Goal: Task Accomplishment & Management: Complete application form

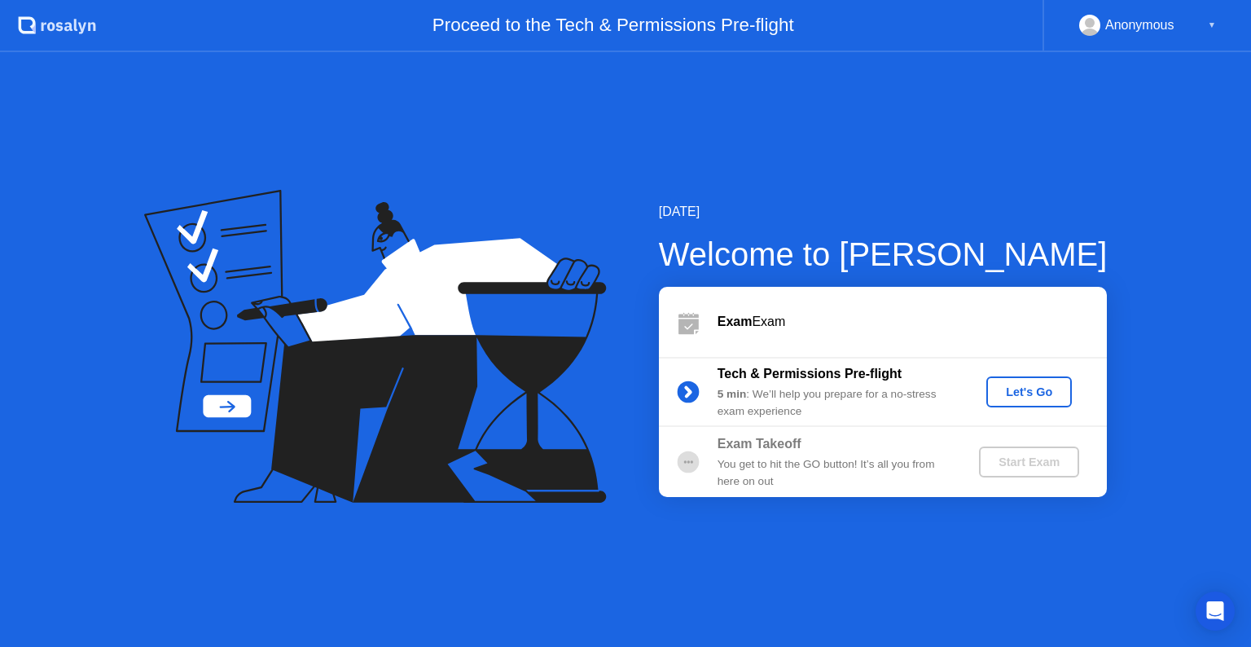
click at [689, 461] on circle at bounding box center [687, 461] width 2 height 2
click at [1087, 159] on div "[DATE] Welcome to [PERSON_NAME] Exam Exam Tech & Permissions Pre-flight 5 min :…" at bounding box center [625, 349] width 1251 height 594
click at [944, 461] on div "You get to hit the GO button! It’s all you from here on out" at bounding box center [834, 472] width 235 height 33
click at [698, 35] on div "Proceed to the Tech & Permissions Pre-flight" at bounding box center [569, 26] width 946 height 52
click at [1208, 20] on div "▼" at bounding box center [1212, 25] width 8 height 21
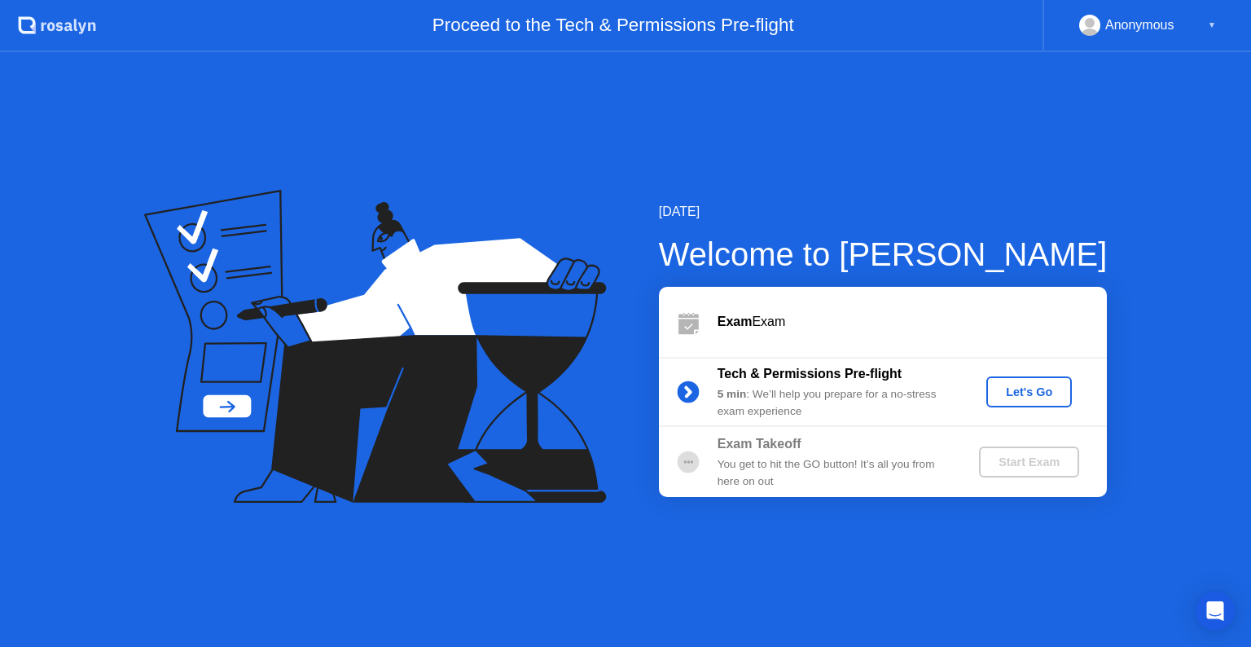
click at [1023, 398] on div "Let's Go" at bounding box center [1029, 391] width 72 height 13
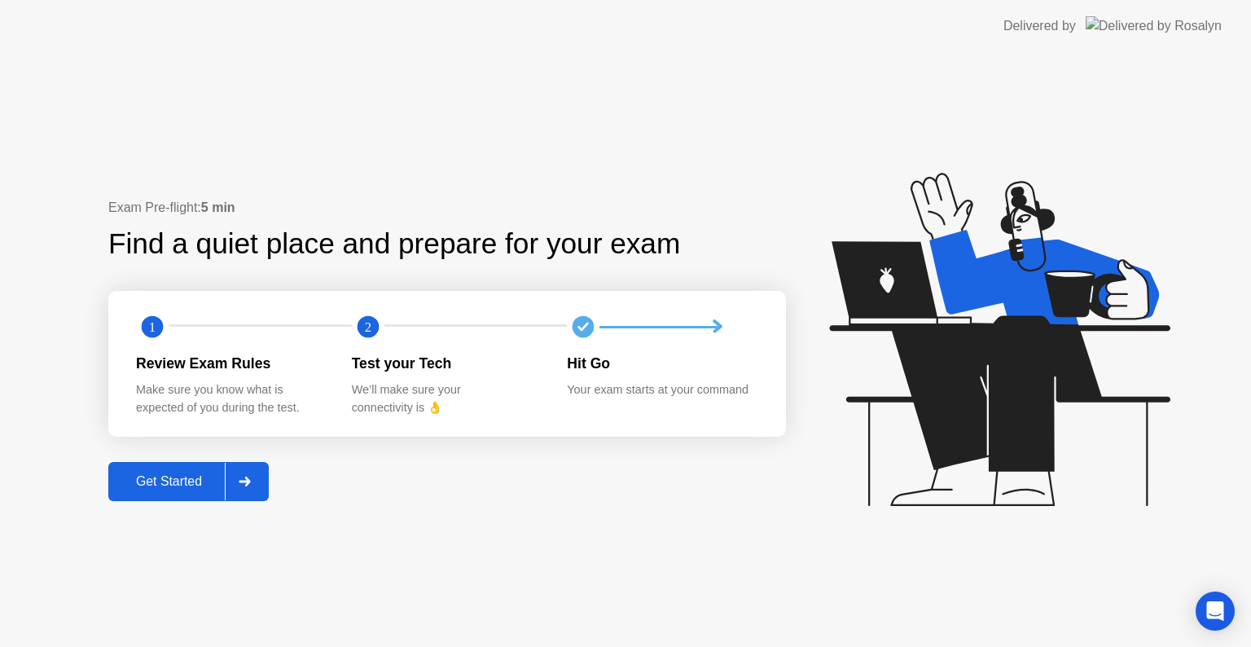
click at [200, 480] on div "Get Started" at bounding box center [169, 481] width 112 height 15
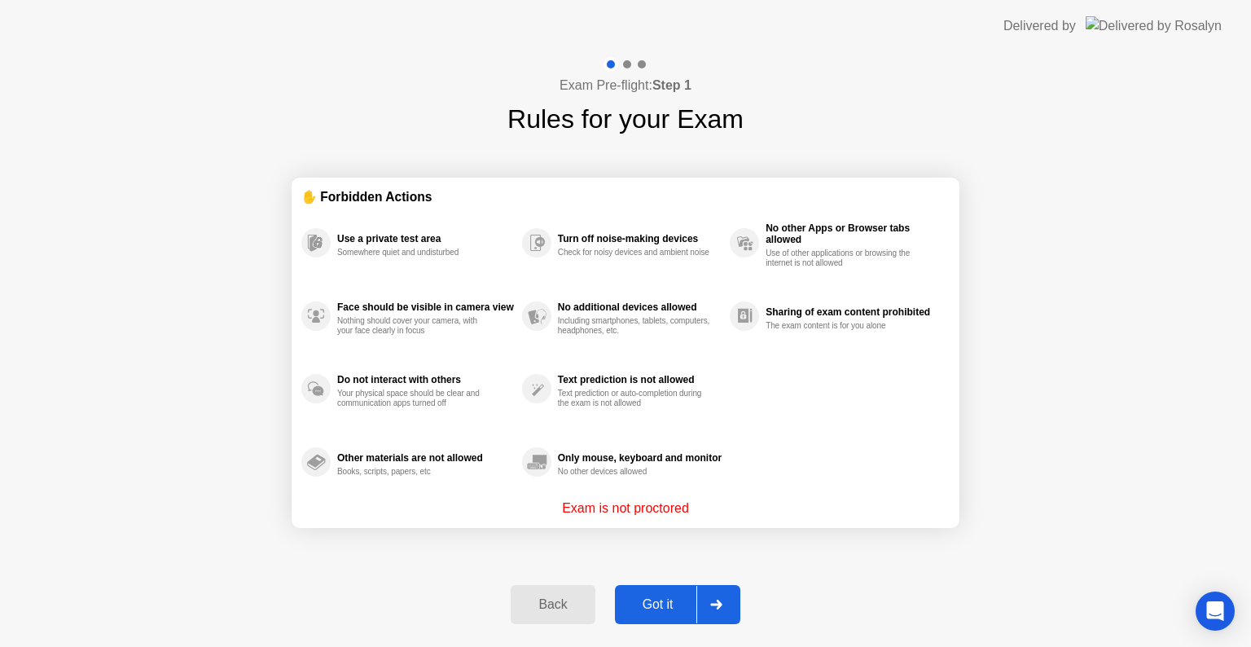
click at [658, 607] on div "Got it" at bounding box center [658, 604] width 77 height 15
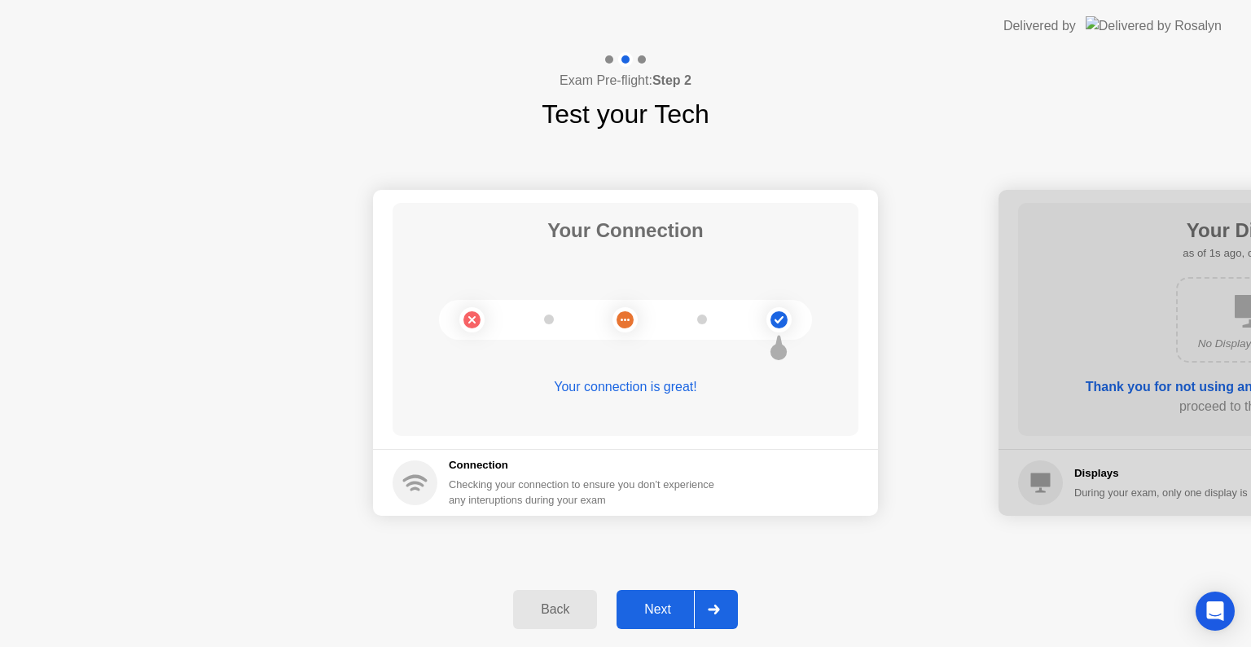
click at [659, 614] on div "Next" at bounding box center [657, 609] width 72 height 15
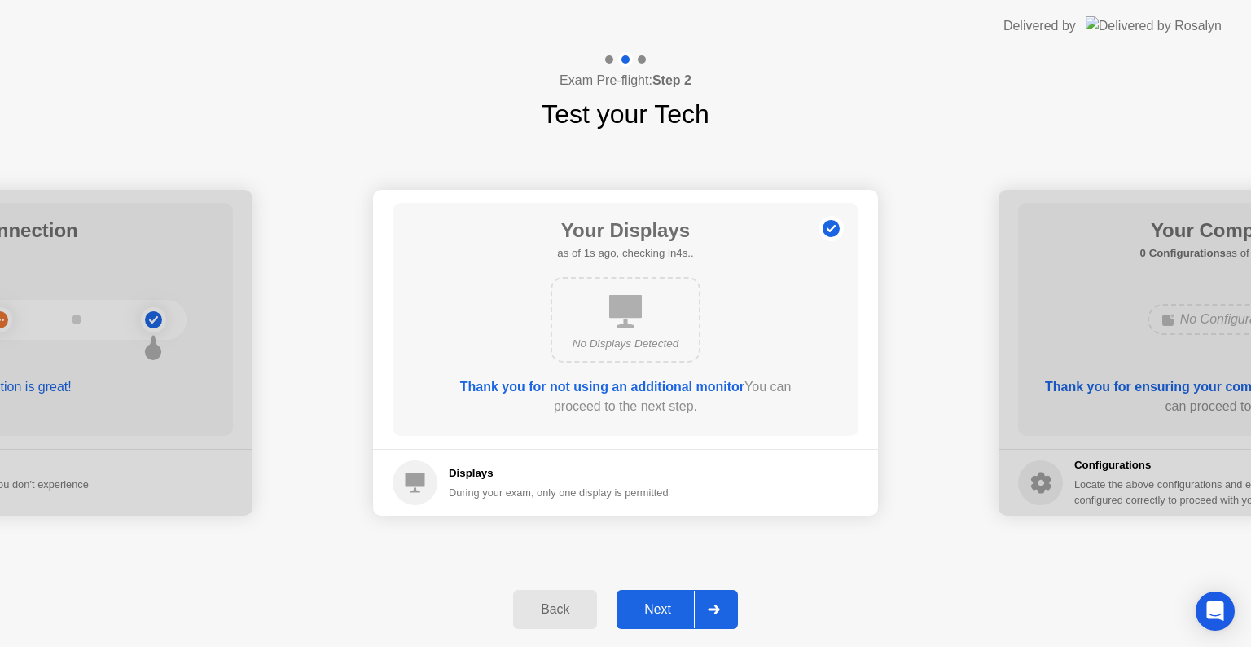
click at [678, 616] on div "Next" at bounding box center [657, 609] width 72 height 15
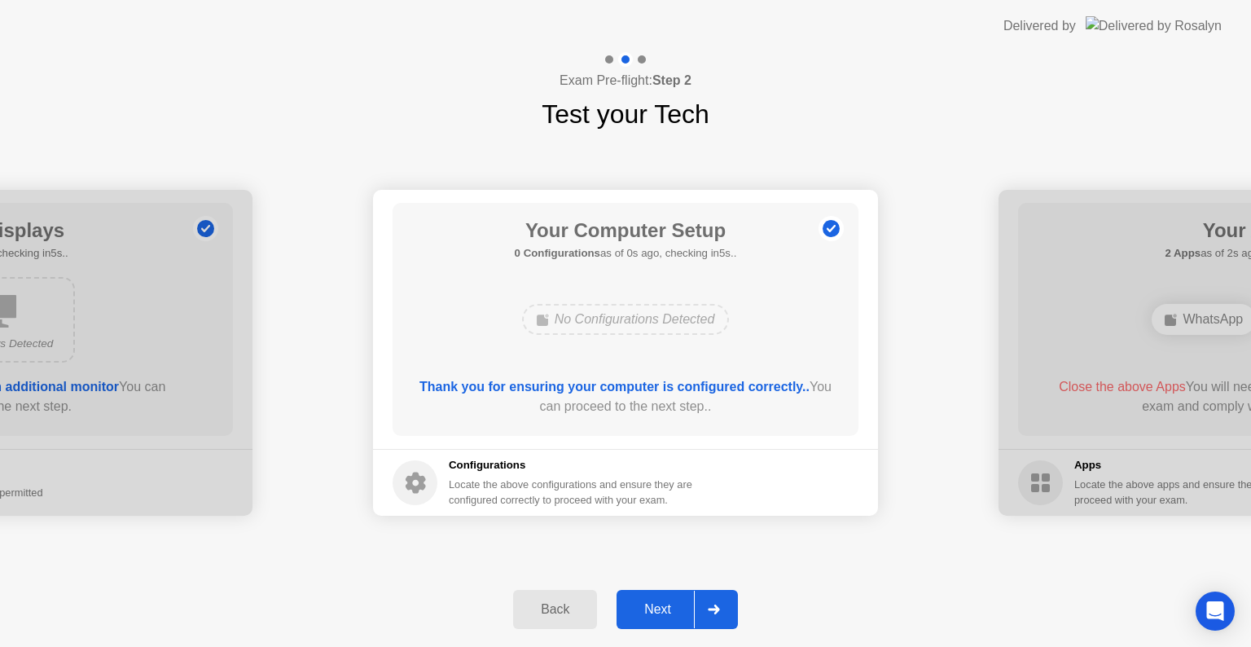
click at [688, 606] on div "Next" at bounding box center [657, 609] width 72 height 15
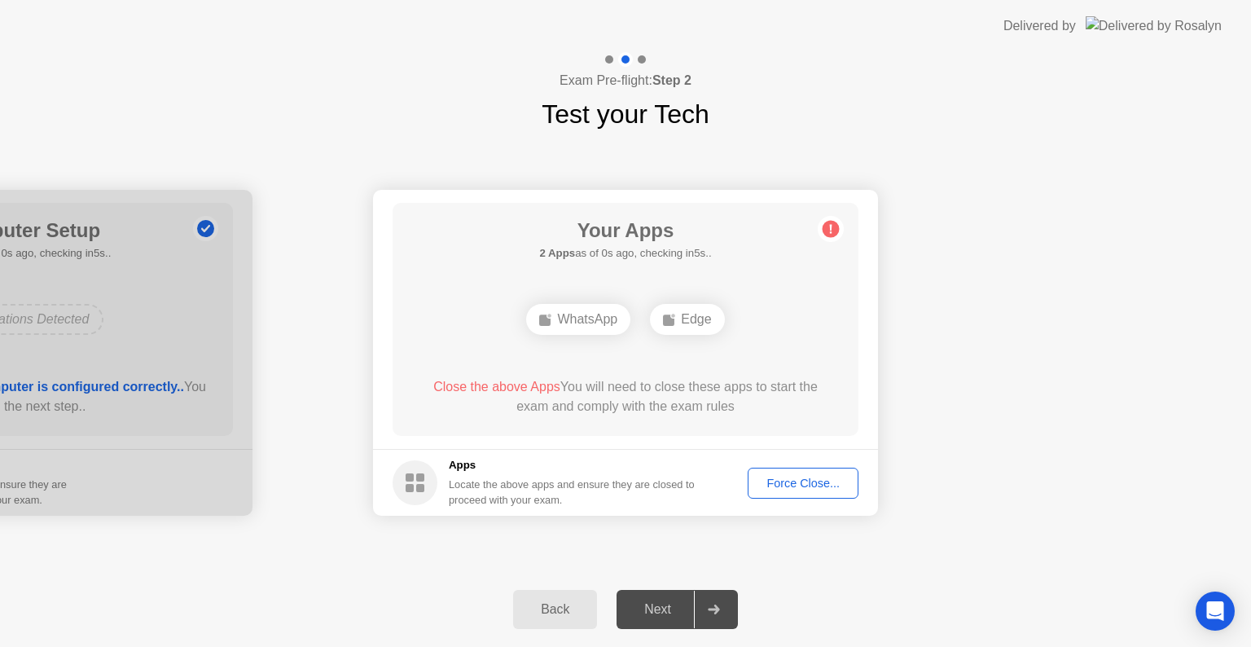
click at [824, 481] on div "Force Close..." at bounding box center [802, 482] width 99 height 13
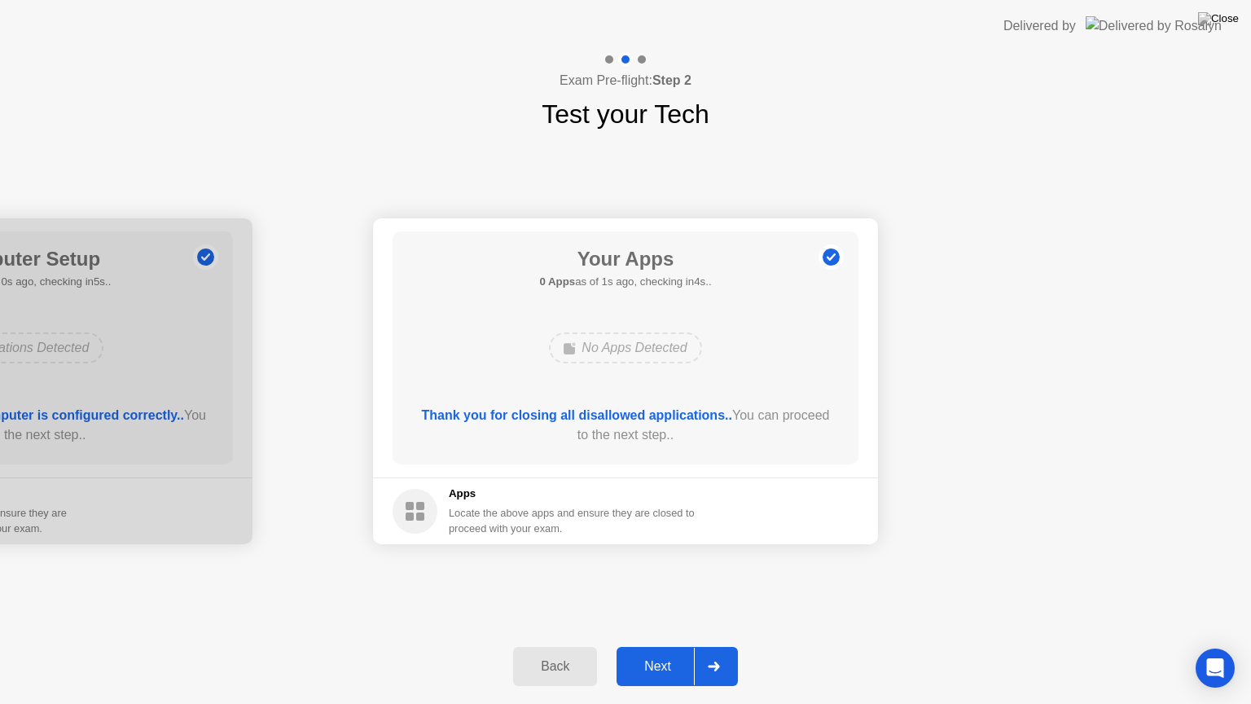
click at [669, 646] on button "Next" at bounding box center [676, 666] width 121 height 39
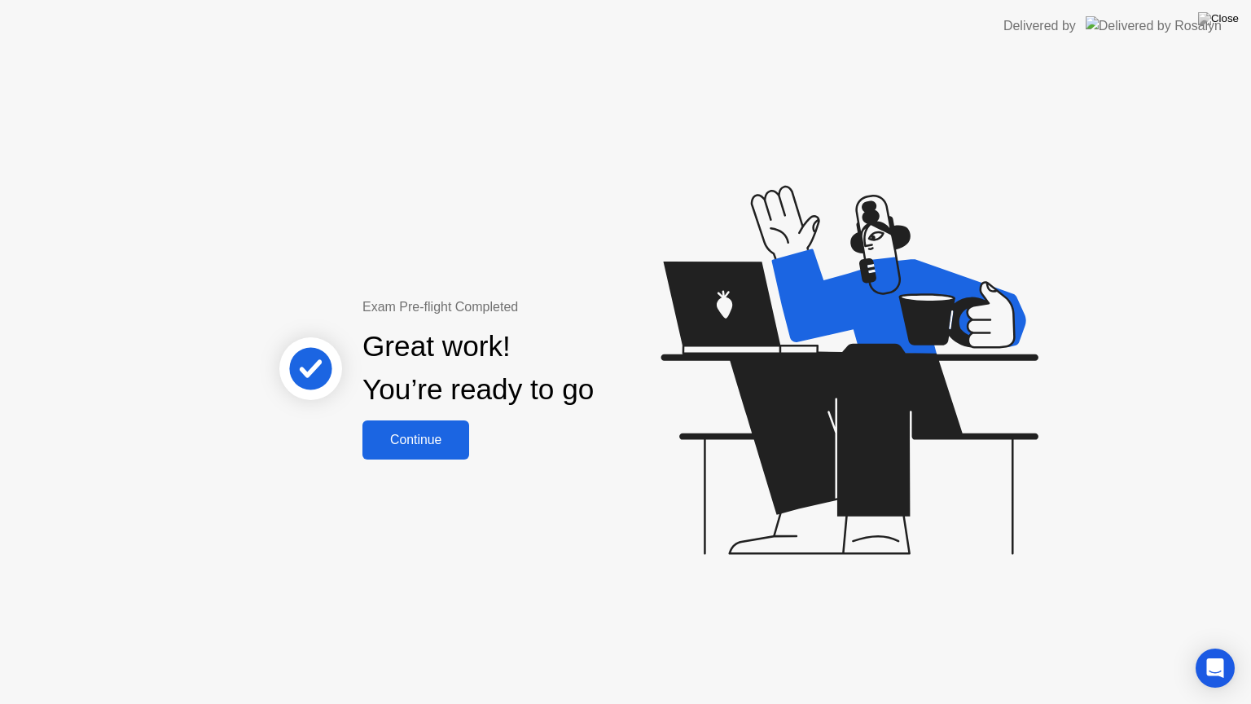
click at [420, 432] on div "Continue" at bounding box center [415, 439] width 97 height 15
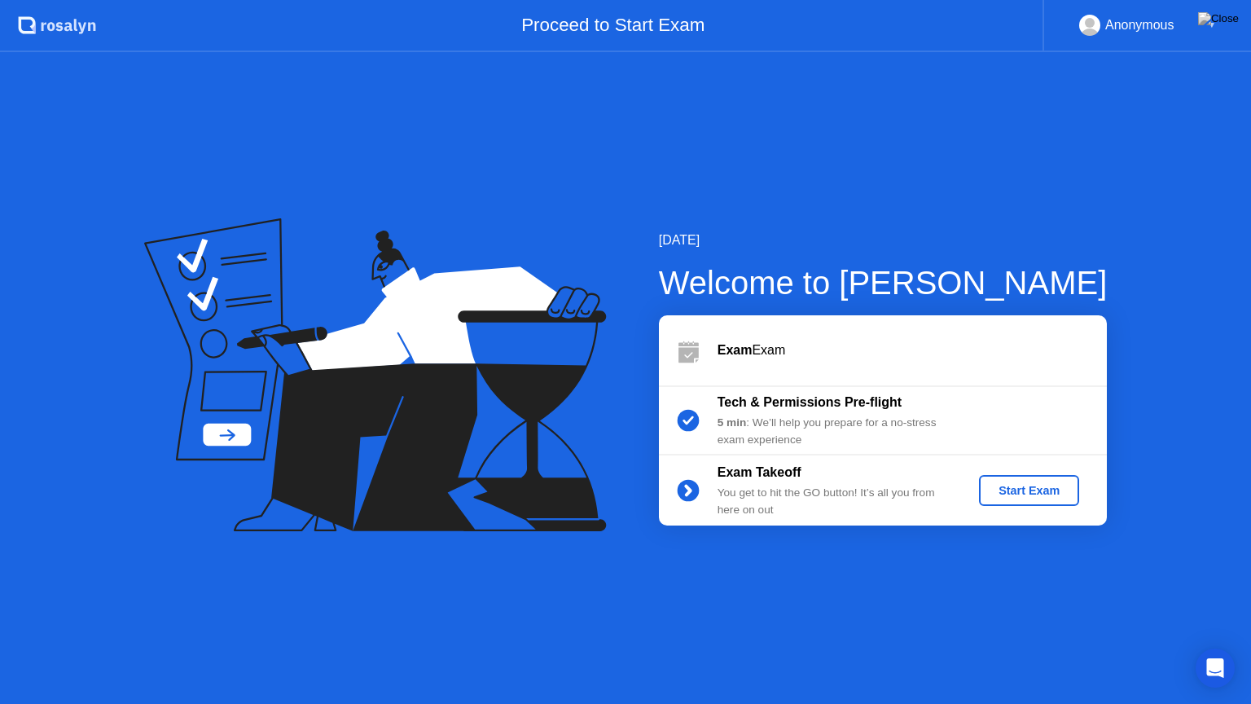
click at [1046, 497] on div "Start Exam" at bounding box center [1028, 490] width 87 height 13
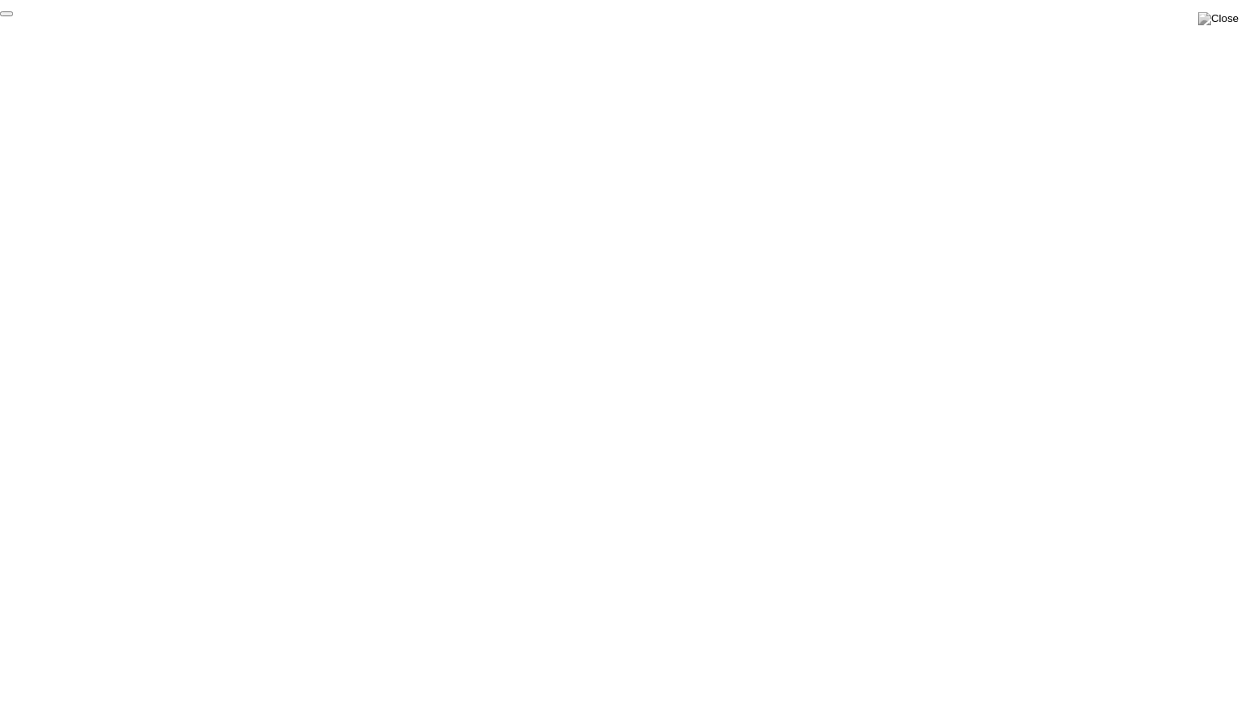
click div "End Proctoring Session"
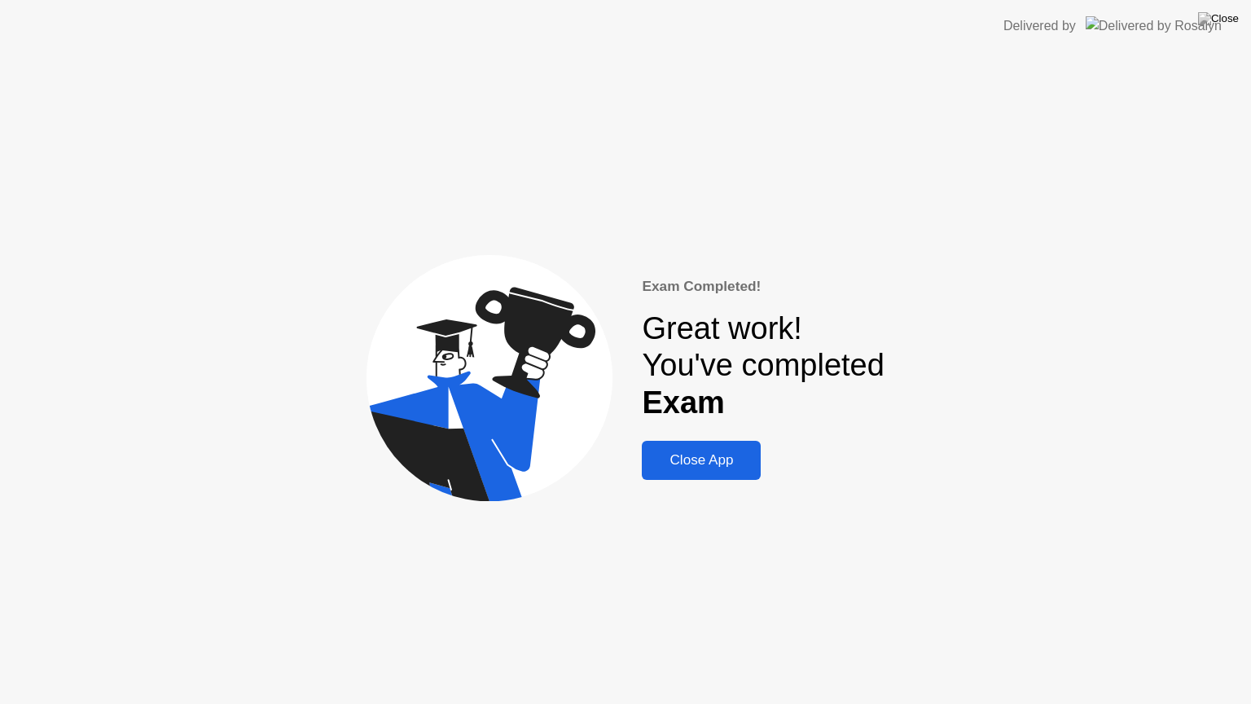
click at [706, 464] on div "Close App" at bounding box center [701, 460] width 109 height 16
